Goal: Task Accomplishment & Management: Complete application form

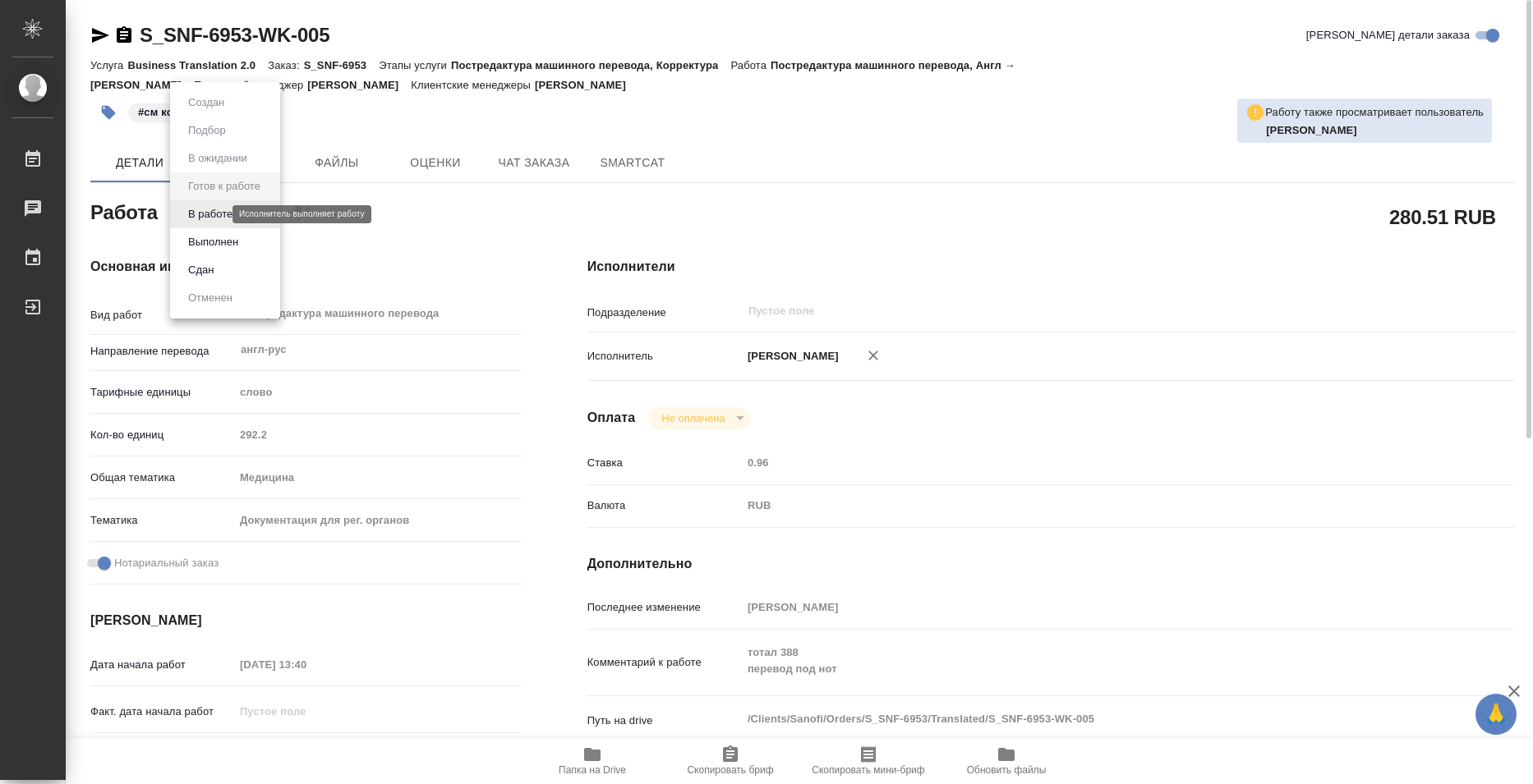
click at [204, 215] on body "🙏 .cls-1 fill:#fff; AWATERA Bazyuk [PERSON_NAME] 0 Чаты График Выйти S_SNF-6953…" at bounding box center [766, 392] width 1533 height 784
click at [732, 111] on div at bounding box center [766, 392] width 1533 height 784
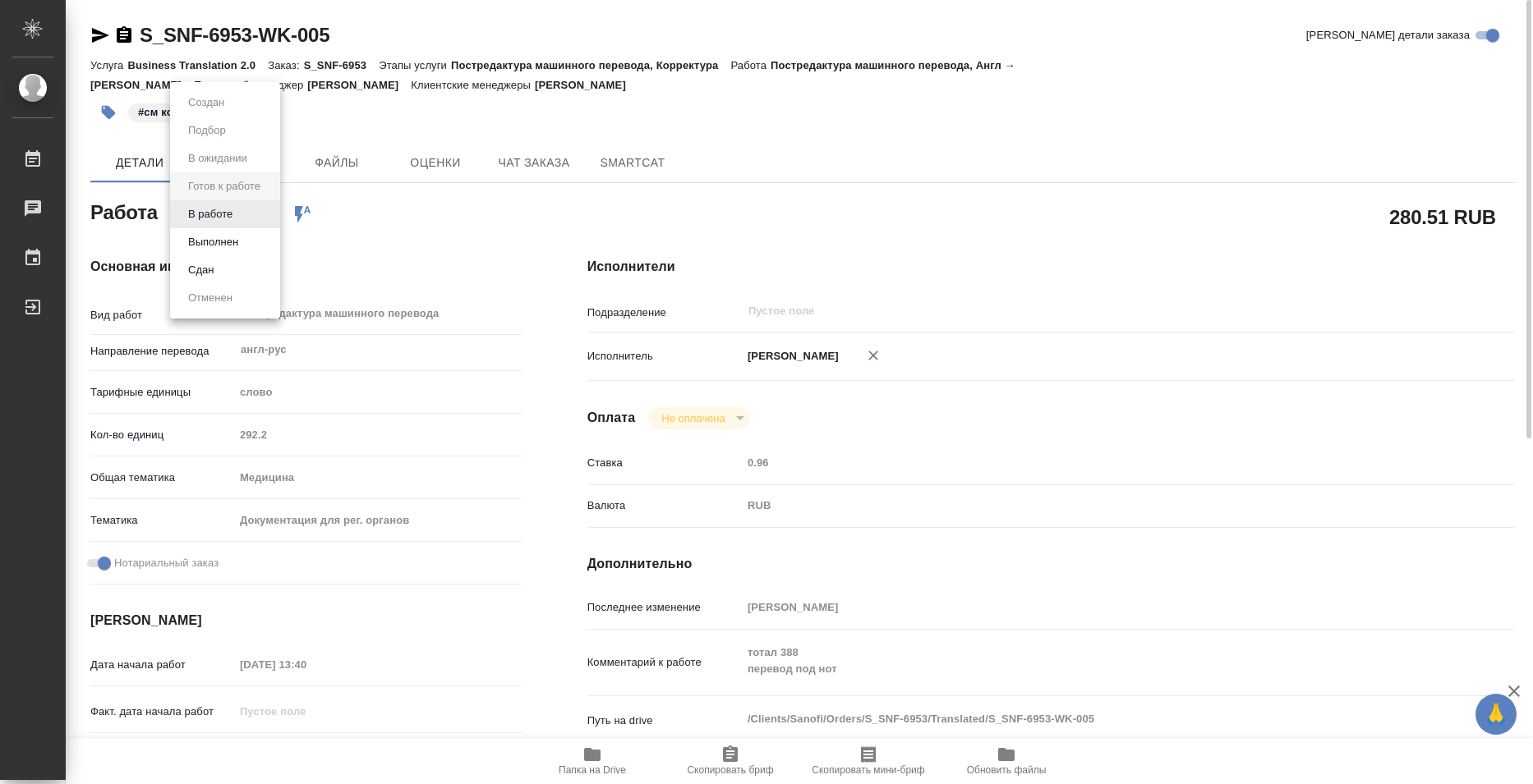
drag, startPoint x: 236, startPoint y: 212, endPoint x: 263, endPoint y: 243, distance: 41.1
click at [237, 212] on body "🙏 .cls-1 fill:#fff; AWATERA Bazyuk [PERSON_NAME] 0 Чаты График Выйти S_SNF-6953…" at bounding box center [766, 392] width 1533 height 784
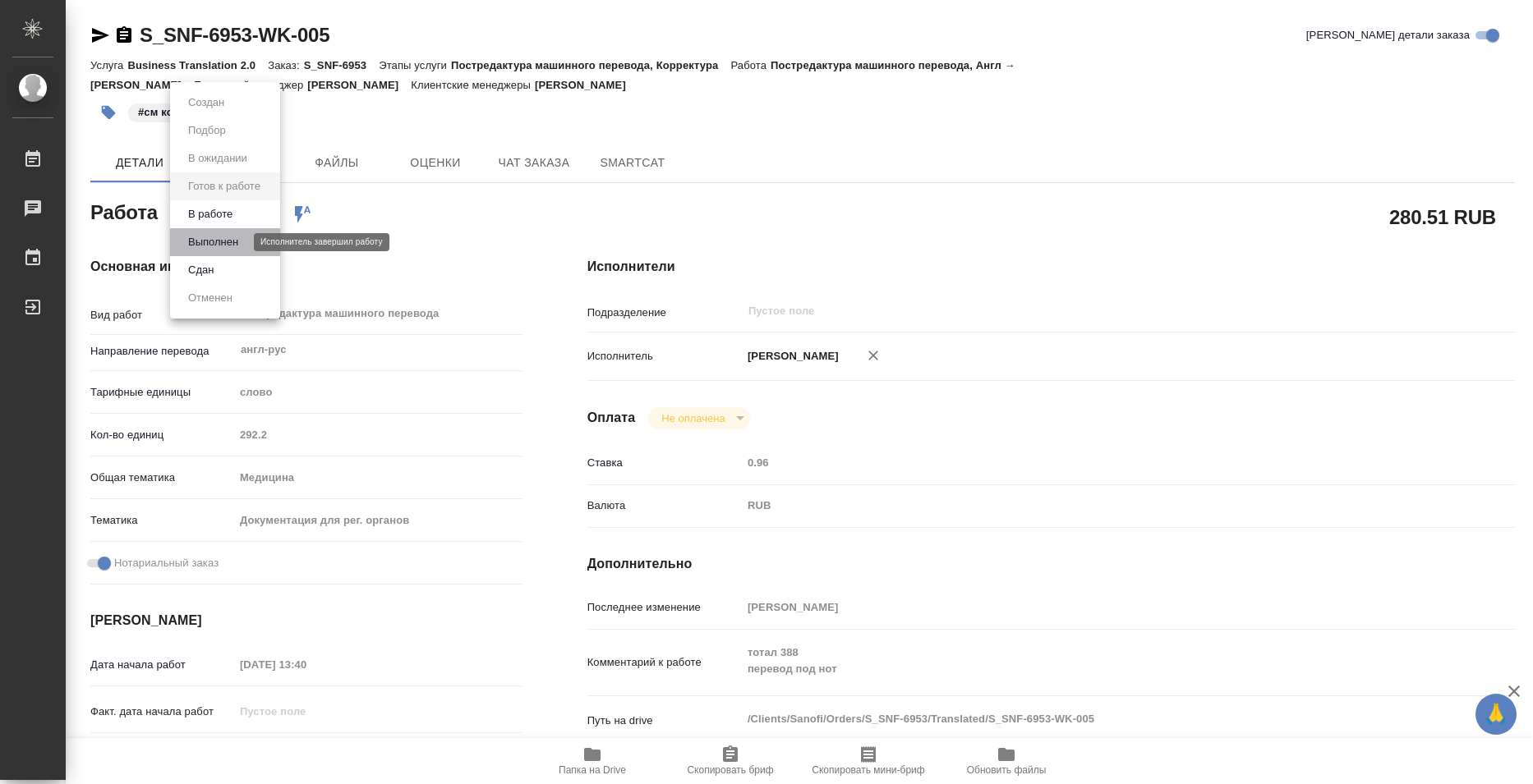
click at [240, 237] on button "Выполнен" at bounding box center [213, 242] width 60 height 19
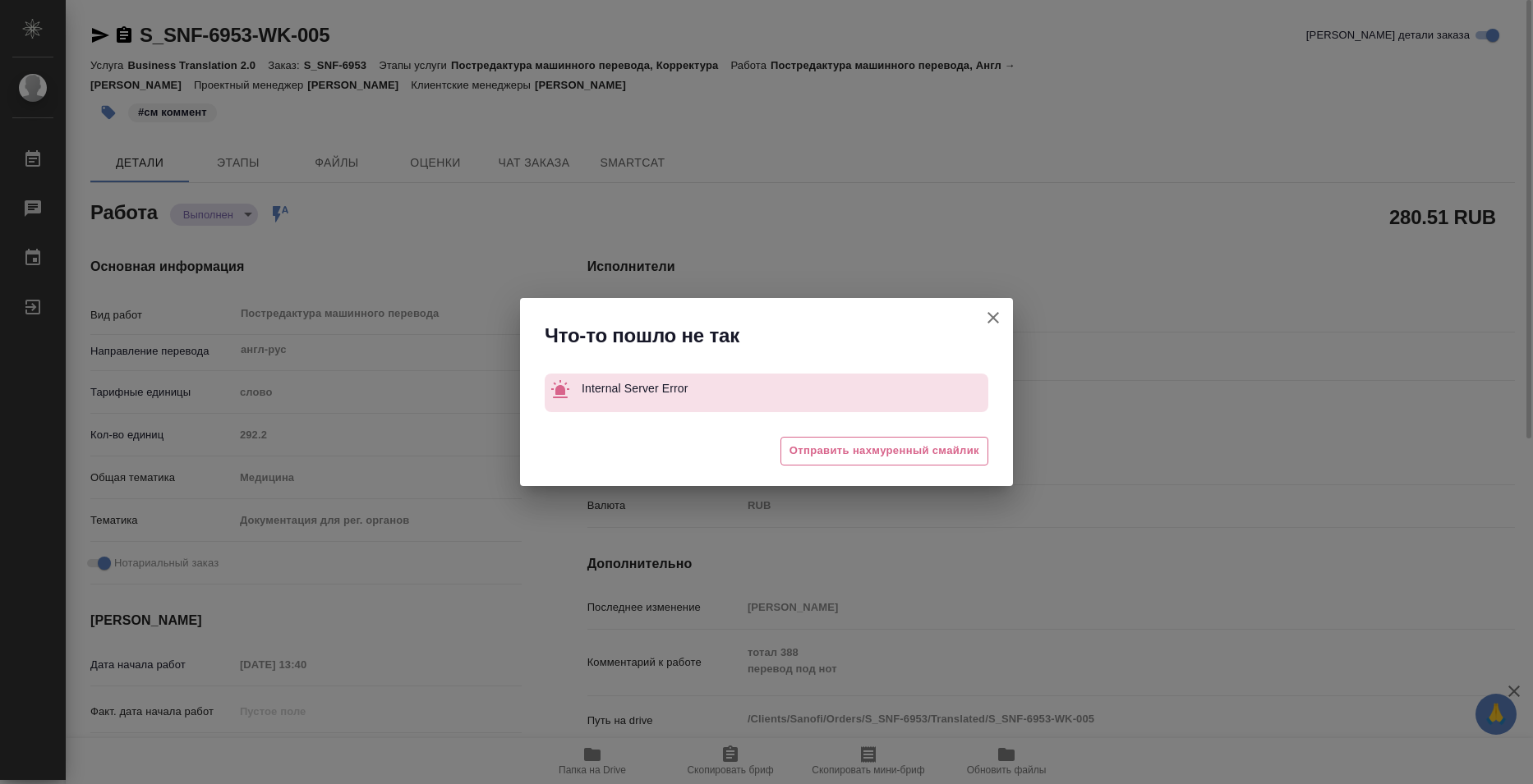
type textarea "x"
